Goal: Task Accomplishment & Management: Manage account settings

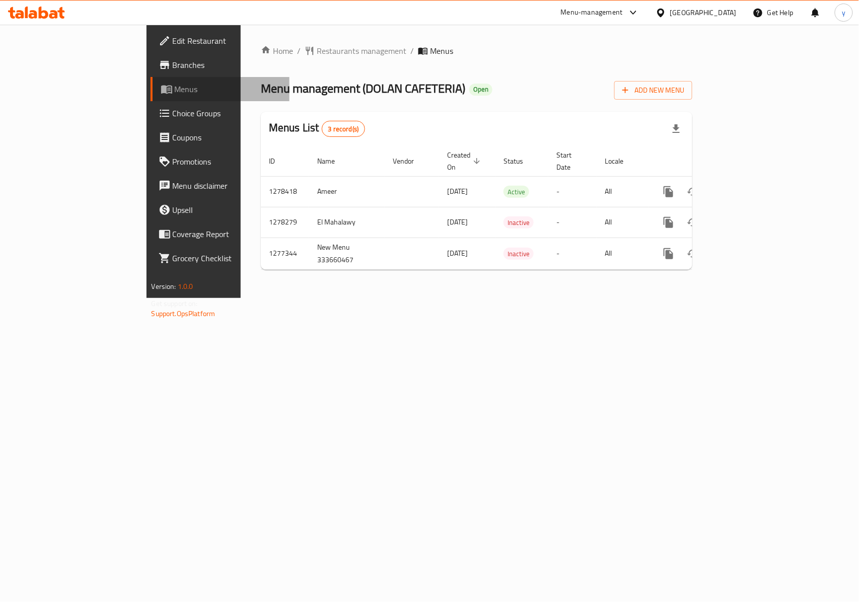
click at [175, 92] on span "Menus" at bounding box center [228, 89] width 107 height 12
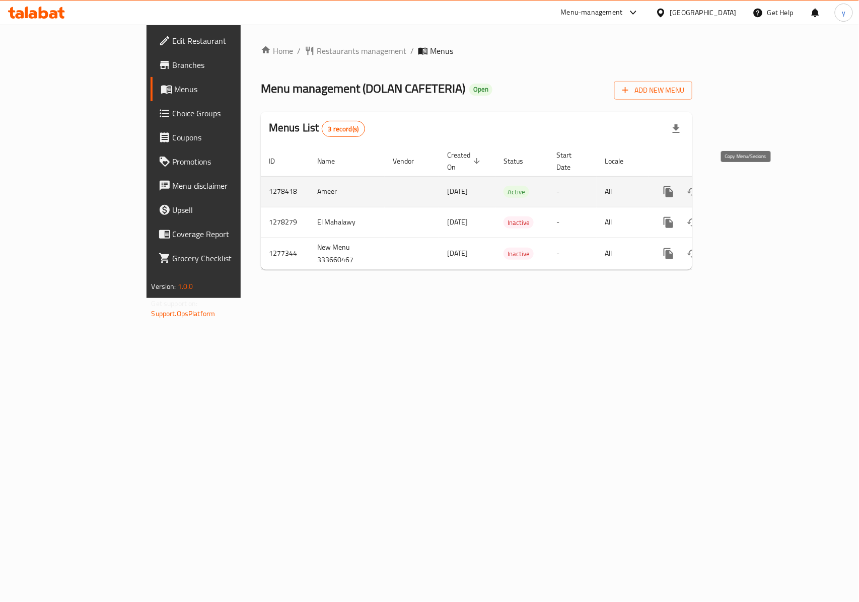
click at [675, 186] on icon "more" at bounding box center [669, 192] width 12 height 12
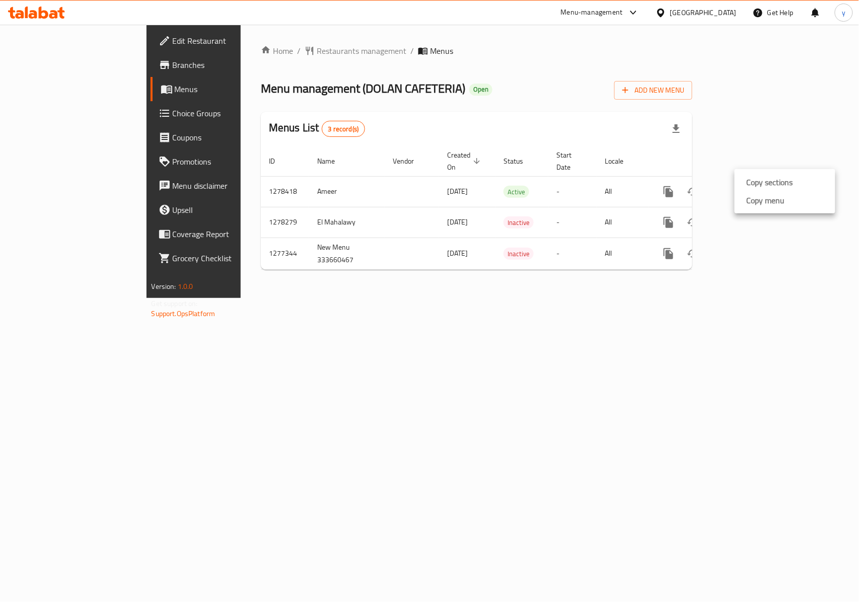
click at [665, 305] on div at bounding box center [429, 301] width 859 height 602
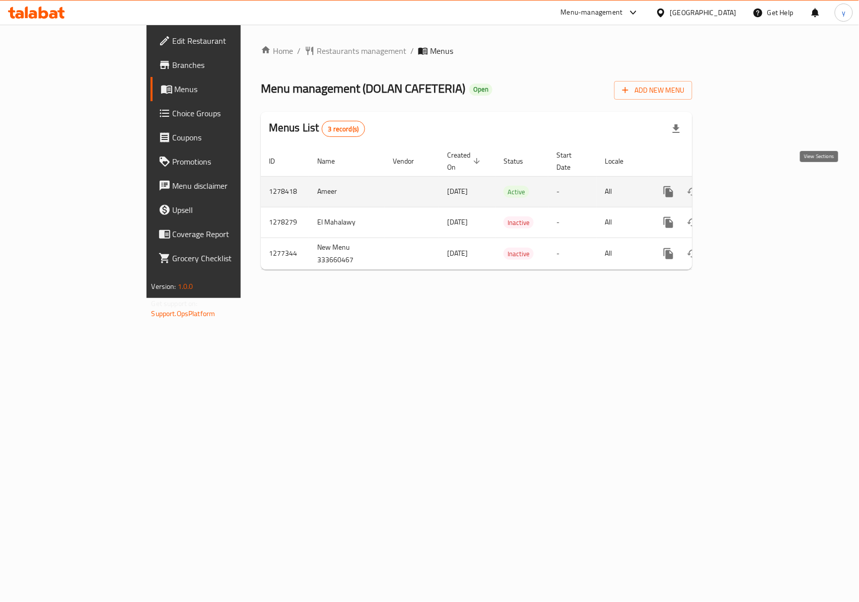
click at [747, 186] on icon "enhanced table" at bounding box center [741, 192] width 12 height 12
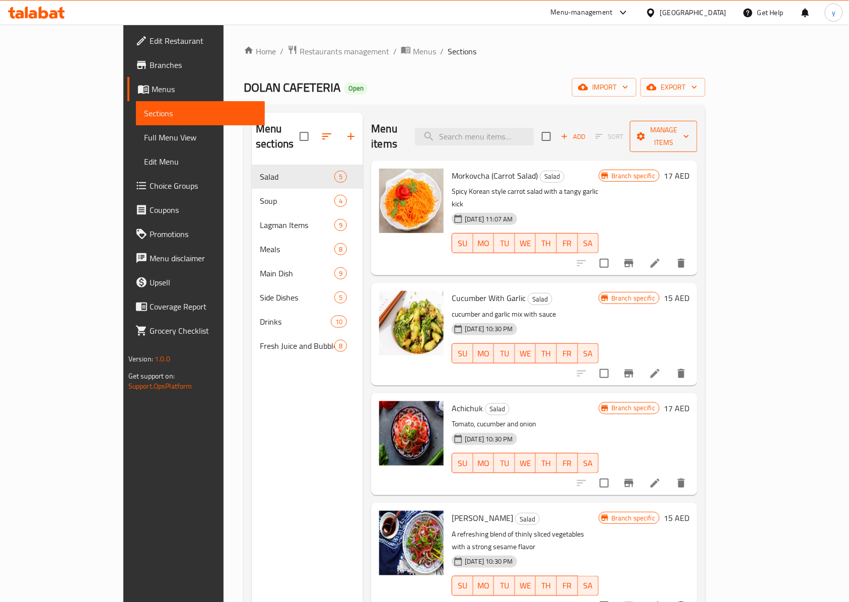
click at [690, 131] on span "Manage items" at bounding box center [663, 136] width 51 height 25
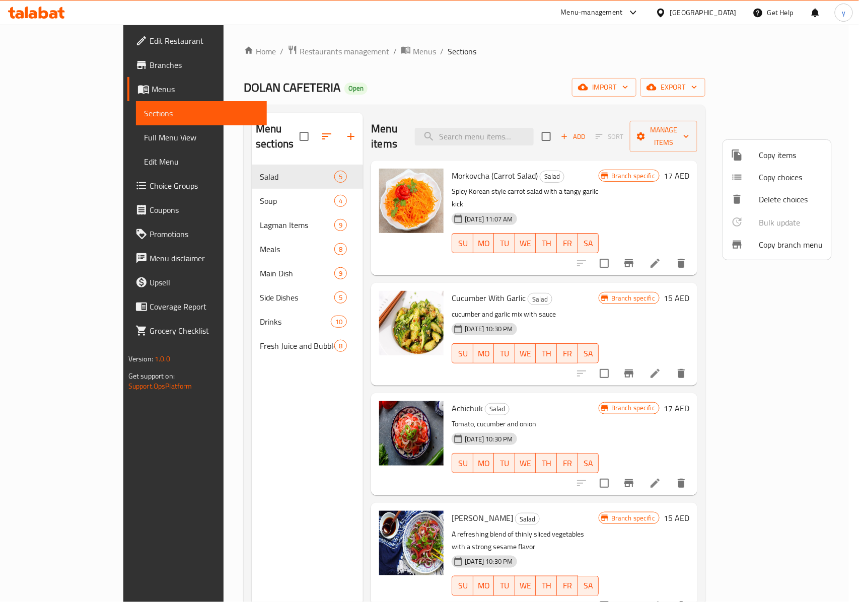
click at [821, 247] on span "Copy branch menu" at bounding box center [792, 245] width 64 height 12
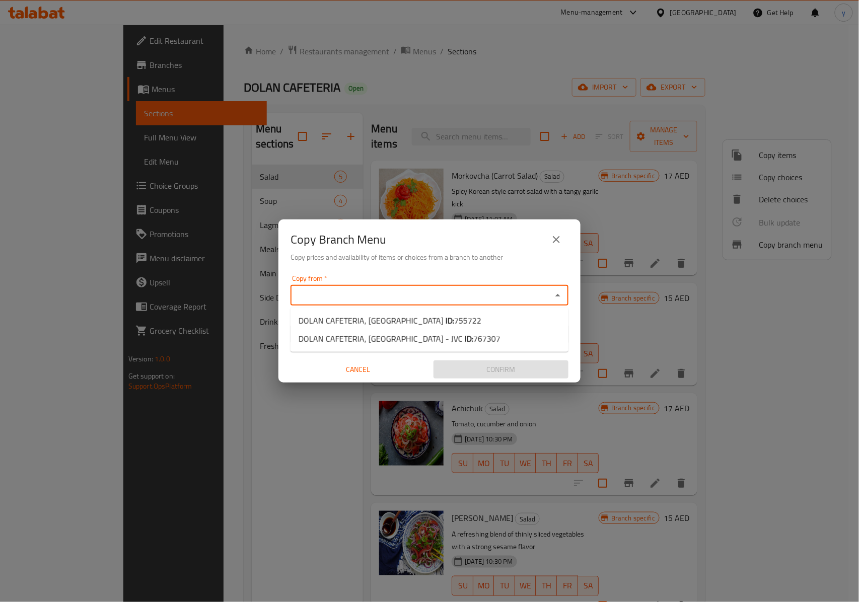
click at [463, 298] on input "Copy from   *" at bounding box center [421, 296] width 255 height 14
click at [471, 318] on li "DOLAN CAFETERIA, International City ID: 755722" at bounding box center [430, 321] width 278 height 18
type input "DOLAN CAFETERIA, International City"
click at [491, 330] on input "Copy to   *" at bounding box center [421, 334] width 255 height 14
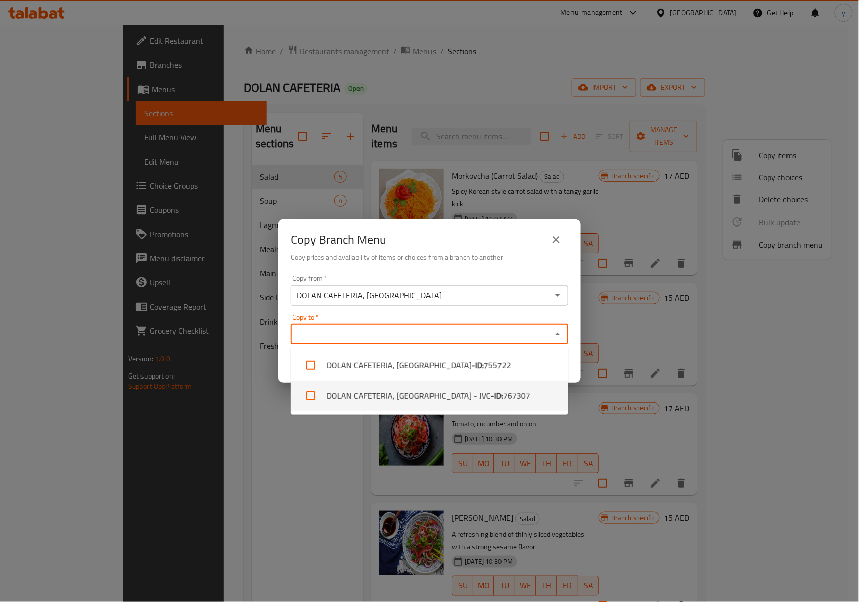
click at [473, 394] on li "DOLAN CAFETERIA, Jumeirah Village Circle - JVC - ID: 767307" at bounding box center [430, 396] width 278 height 30
checkbox input "true"
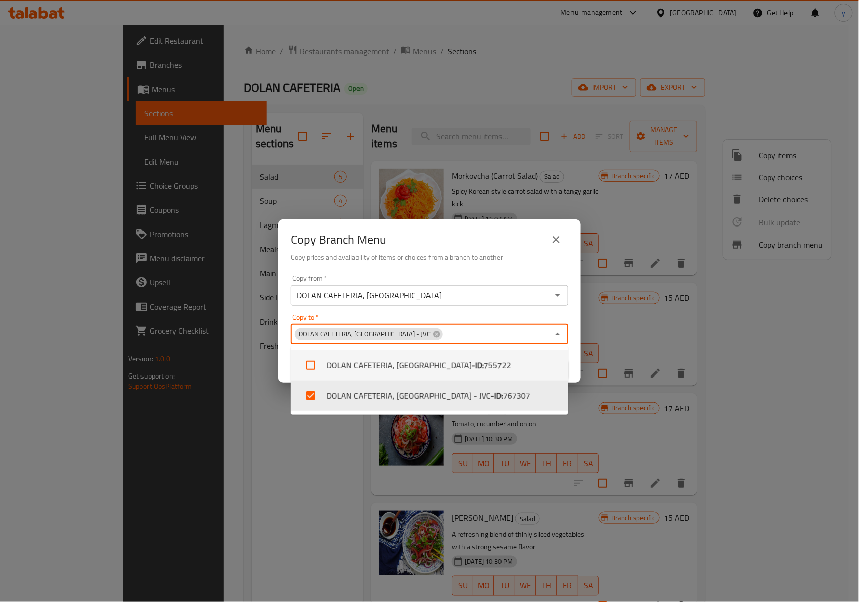
click at [541, 287] on div "DOLAN CAFETERIA, International City Copy from *" at bounding box center [430, 296] width 278 height 20
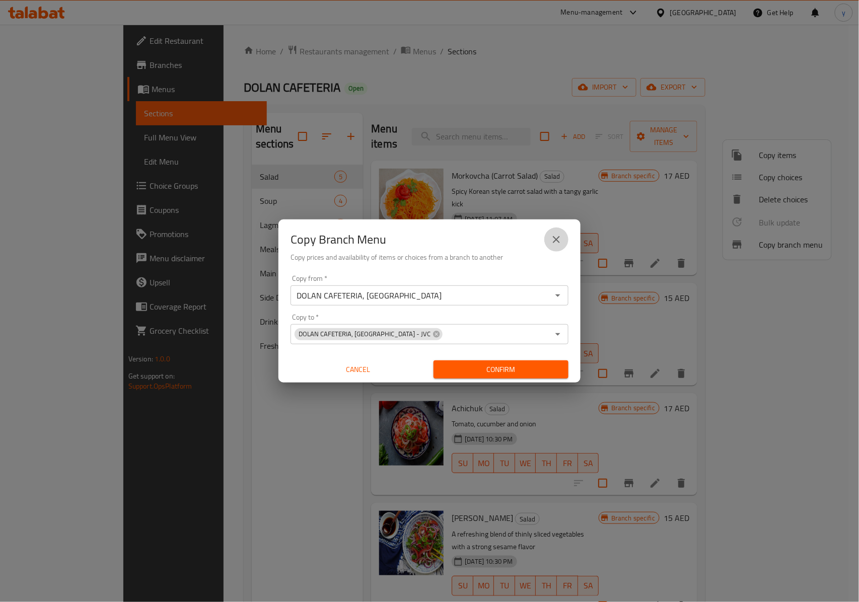
click at [551, 241] on icon "close" at bounding box center [557, 240] width 12 height 12
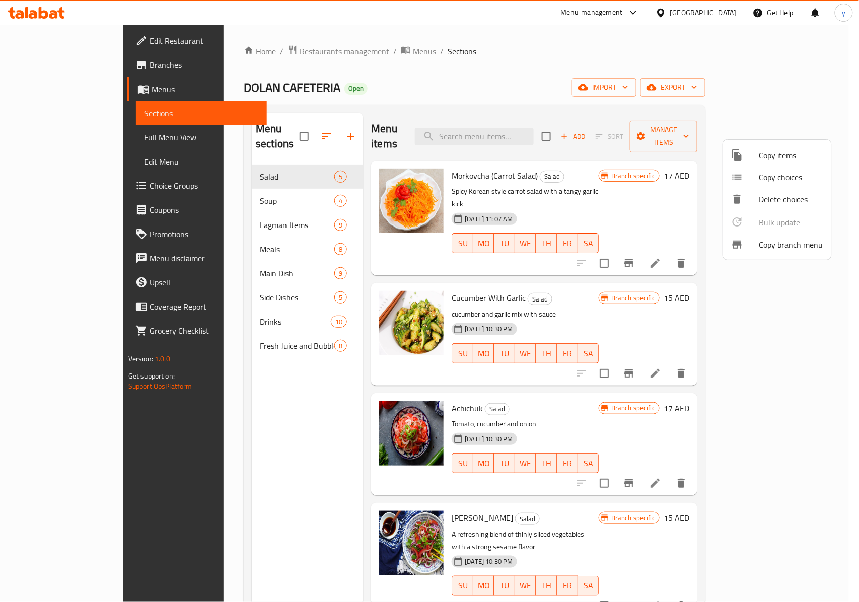
click at [246, 405] on div at bounding box center [429, 301] width 859 height 602
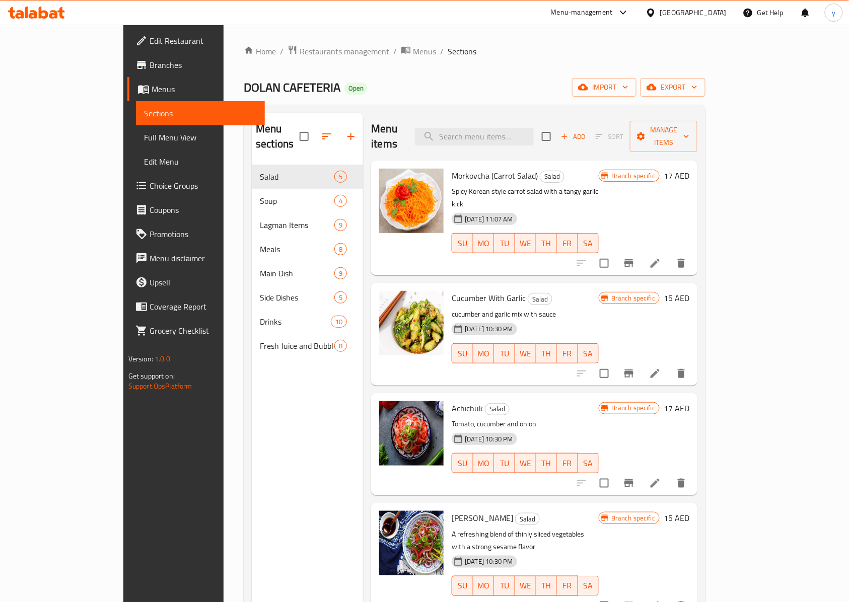
click at [264, 418] on div "Menu sections Salad 5 Soup 4 Lagman Items 9 Meals 8 Main Dish 9 Side Dishes 5 D…" at bounding box center [307, 414] width 111 height 602
click at [144, 137] on span "Full Menu View" at bounding box center [200, 137] width 113 height 12
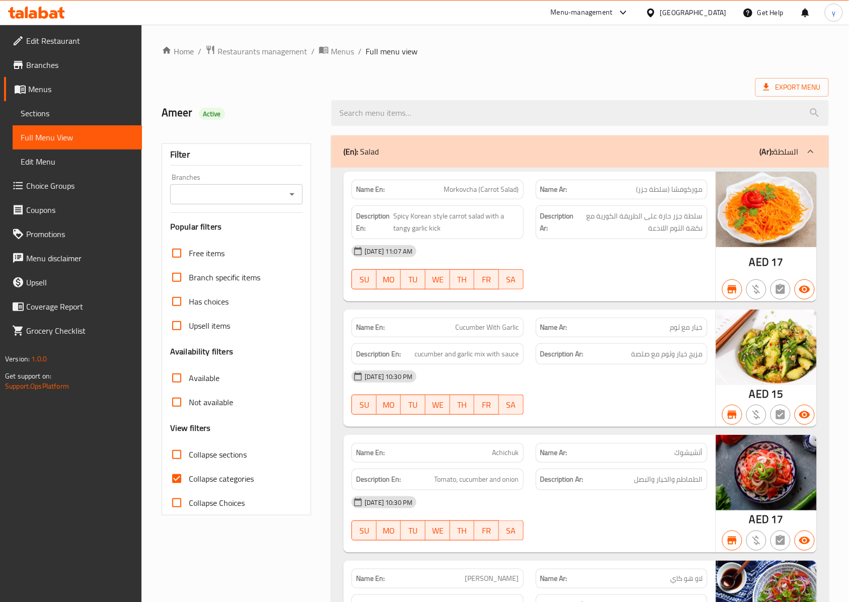
click at [192, 478] on span "Collapse categories" at bounding box center [221, 479] width 65 height 12
click at [189, 478] on input "Collapse categories" at bounding box center [177, 479] width 24 height 24
click at [181, 478] on input "Collapse categories" at bounding box center [177, 479] width 24 height 24
click at [183, 480] on input "Collapse categories" at bounding box center [177, 479] width 24 height 24
checkbox input "false"
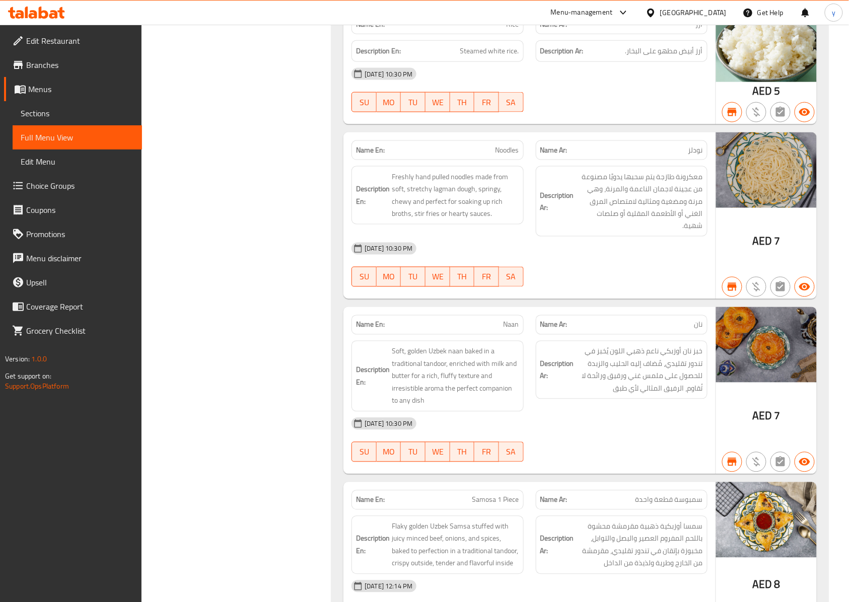
scroll to position [17, 0]
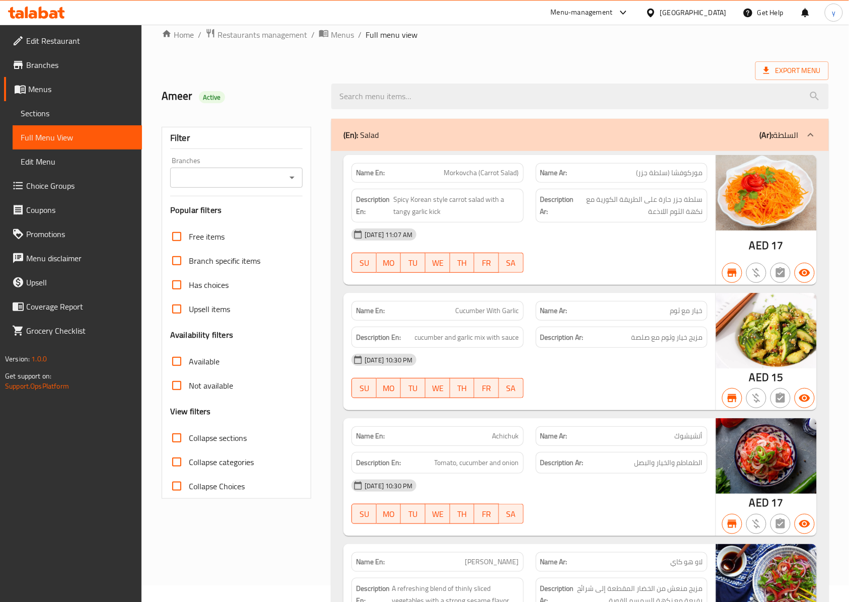
click at [53, 44] on span "Edit Restaurant" at bounding box center [80, 41] width 108 height 12
